Goal: Task Accomplishment & Management: Use online tool/utility

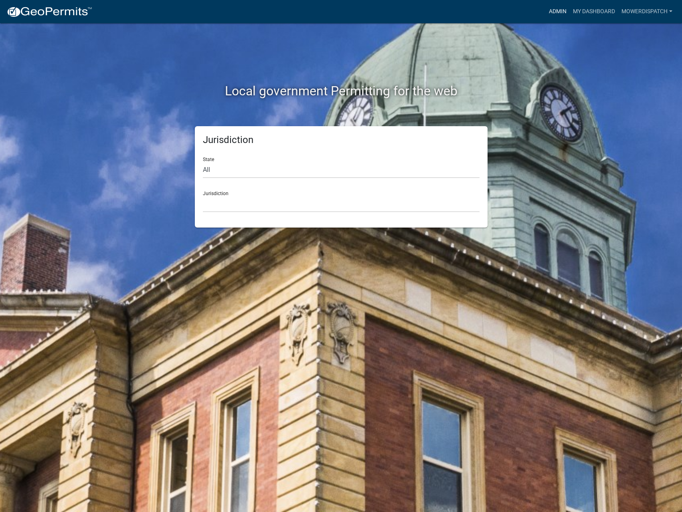
click at [556, 8] on link "Admin" at bounding box center [558, 11] width 24 height 15
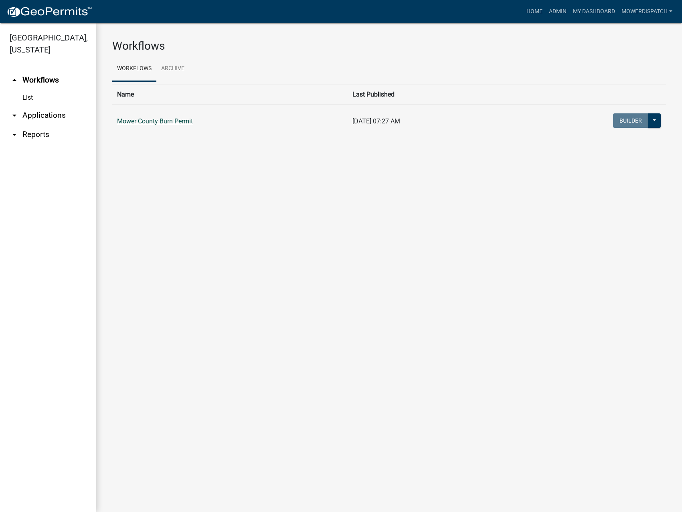
click at [158, 121] on link "Mower County Burn Permit" at bounding box center [155, 121] width 76 height 8
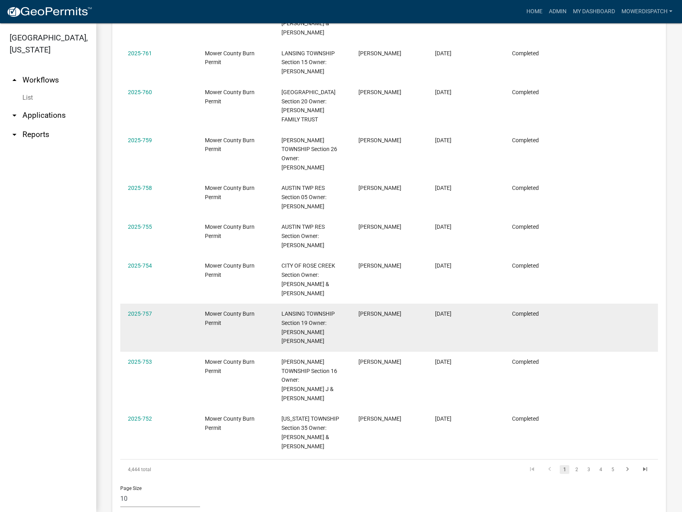
scroll to position [555, 0]
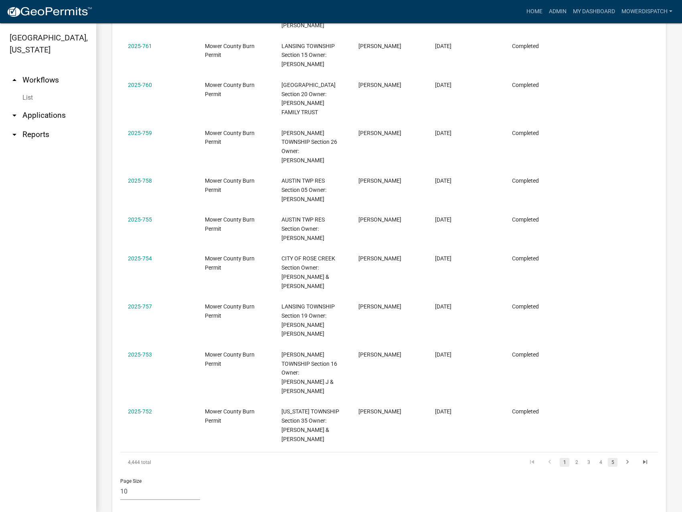
click at [608, 458] on link "5" at bounding box center [613, 462] width 10 height 9
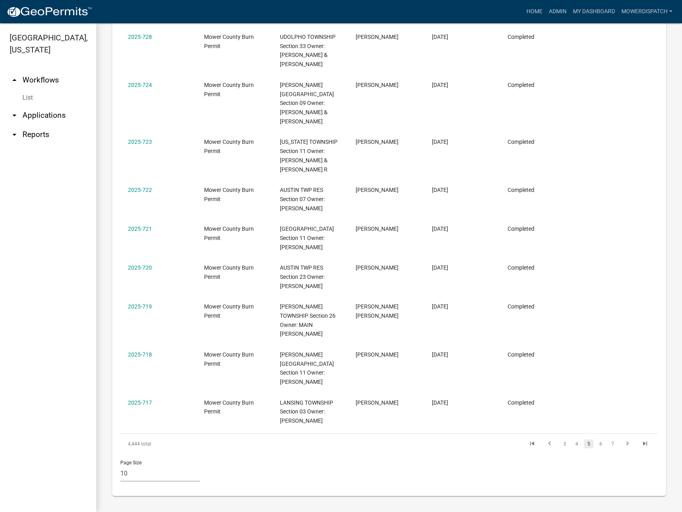
scroll to position [546, 0]
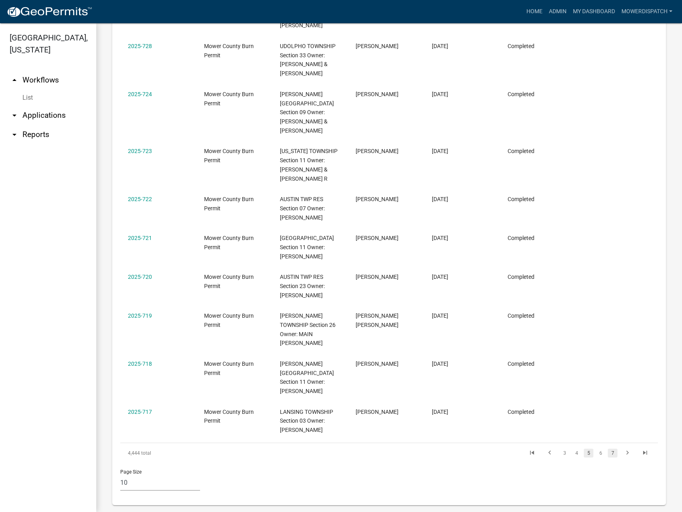
click at [608, 449] on link "7" at bounding box center [613, 453] width 10 height 9
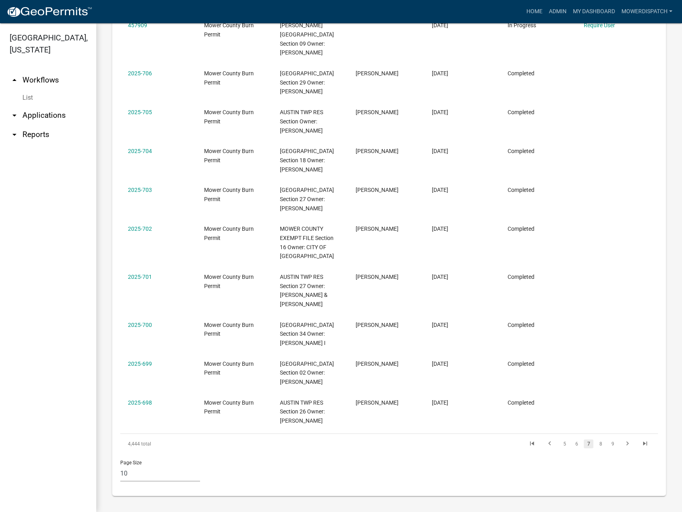
scroll to position [518, 0]
click at [608, 443] on link "9" at bounding box center [613, 444] width 10 height 9
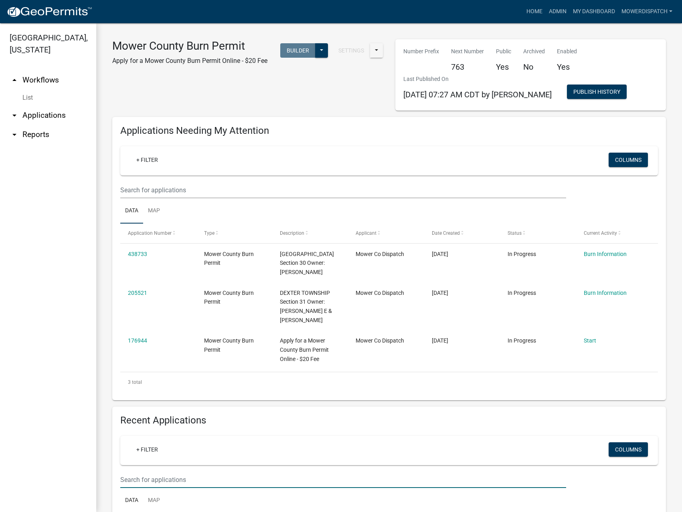
click at [173, 479] on input "text" at bounding box center [343, 480] width 446 height 16
type input "[PERSON_NAME]"
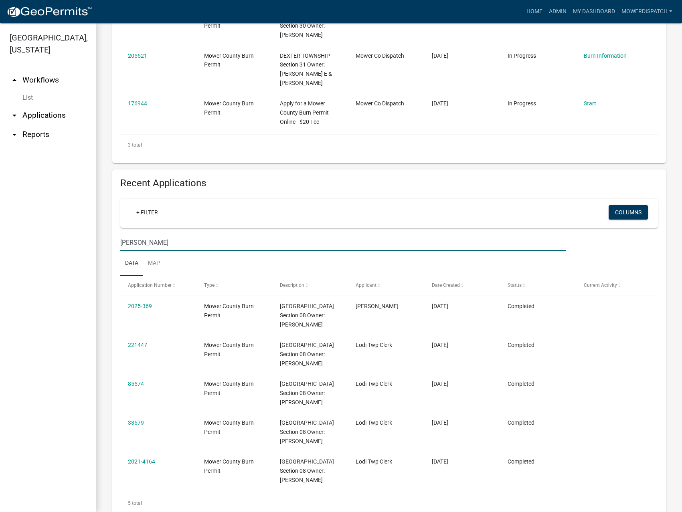
scroll to position [263, 0]
